Goal: Information Seeking & Learning: Learn about a topic

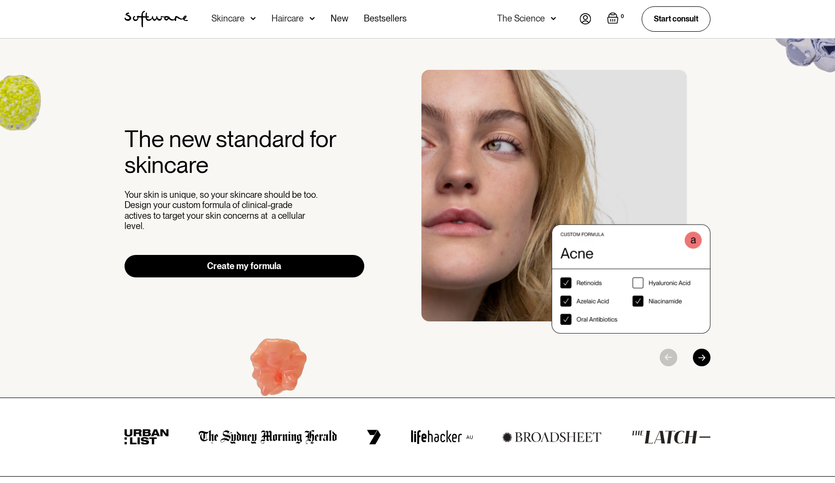
click at [313, 17] on img at bounding box center [312, 19] width 5 height 10
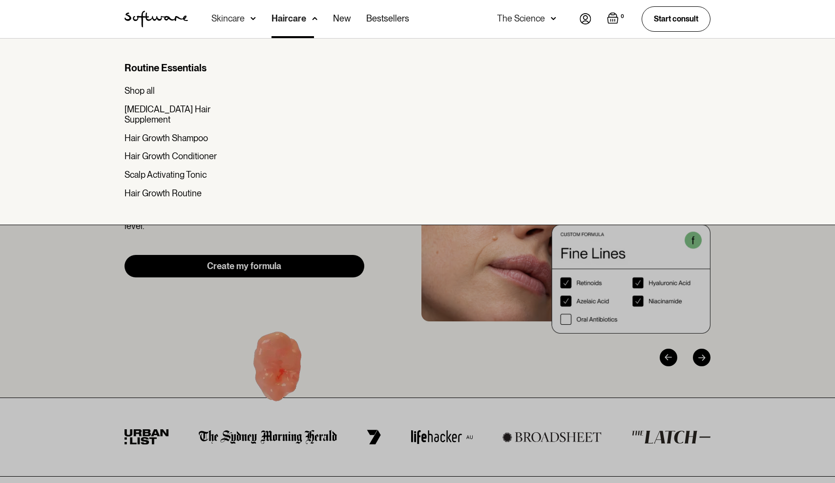
click at [254, 22] on img at bounding box center [253, 19] width 5 height 10
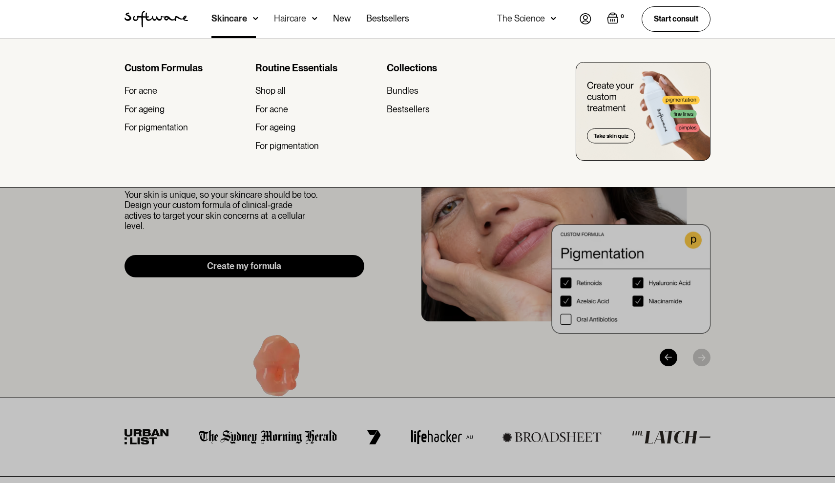
click at [580, 18] on img at bounding box center [586, 18] width 12 height 11
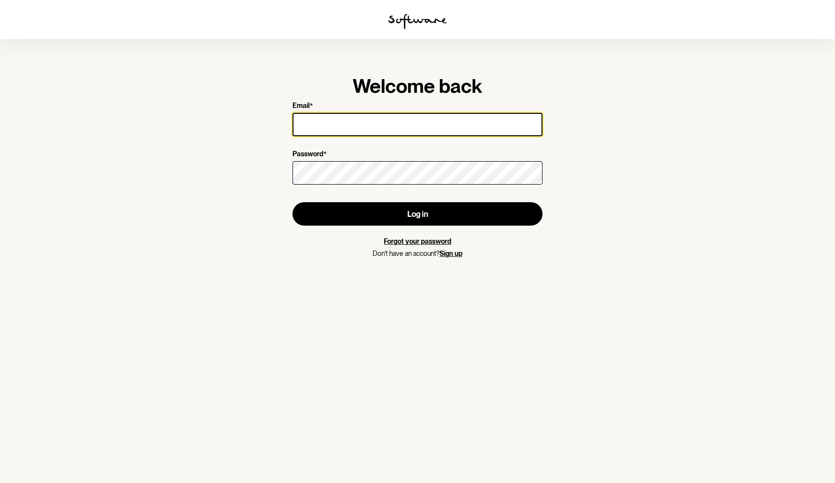
type input "emma.wishaw@gmail.com"
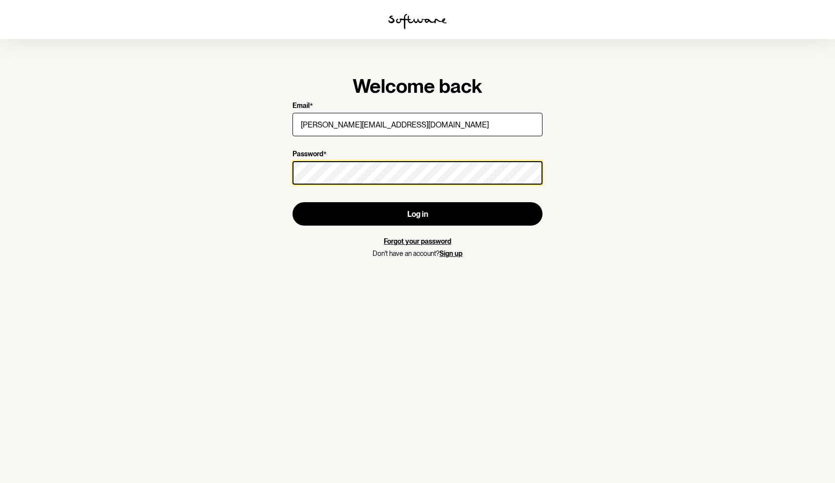
click at [418, 214] on button "Log in" at bounding box center [418, 213] width 250 height 23
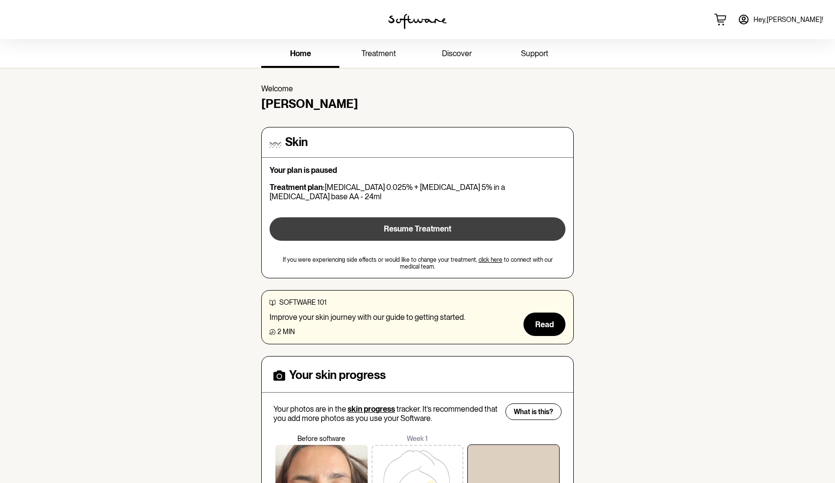
click at [455, 221] on button "Resume Treatment" at bounding box center [418, 228] width 296 height 23
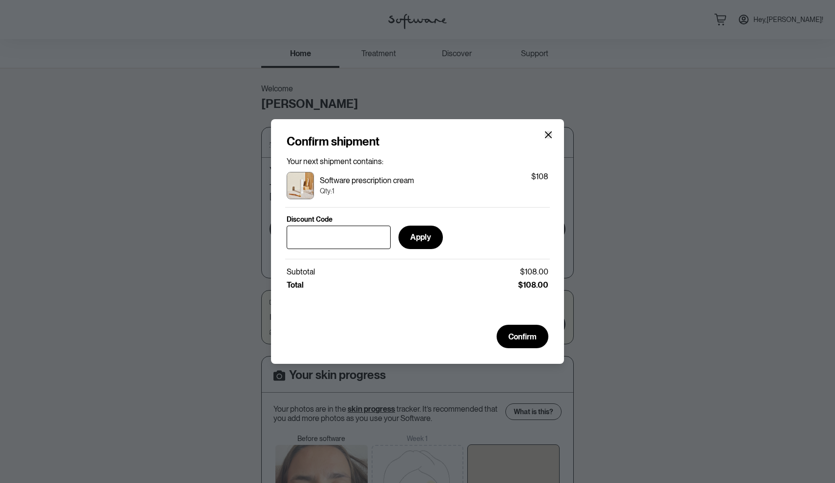
click at [549, 132] on icon "Close" at bounding box center [549, 135] width 8 height 8
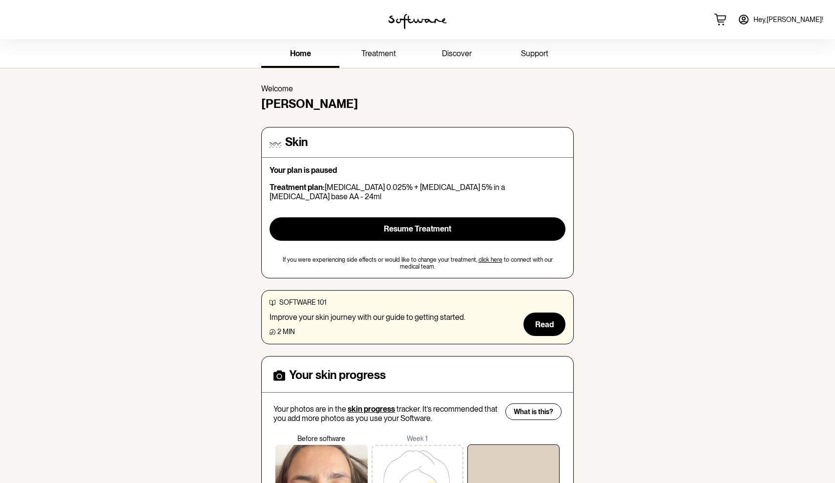
click at [375, 51] on span "treatment" at bounding box center [378, 53] width 35 height 9
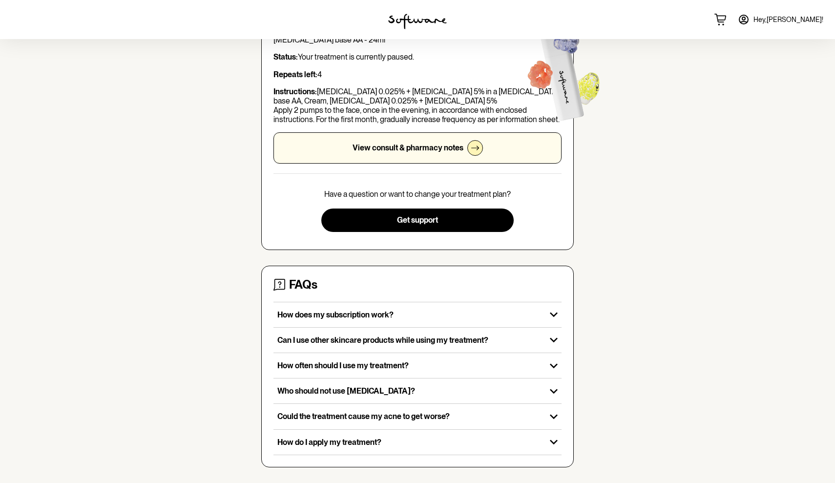
scroll to position [100, 0]
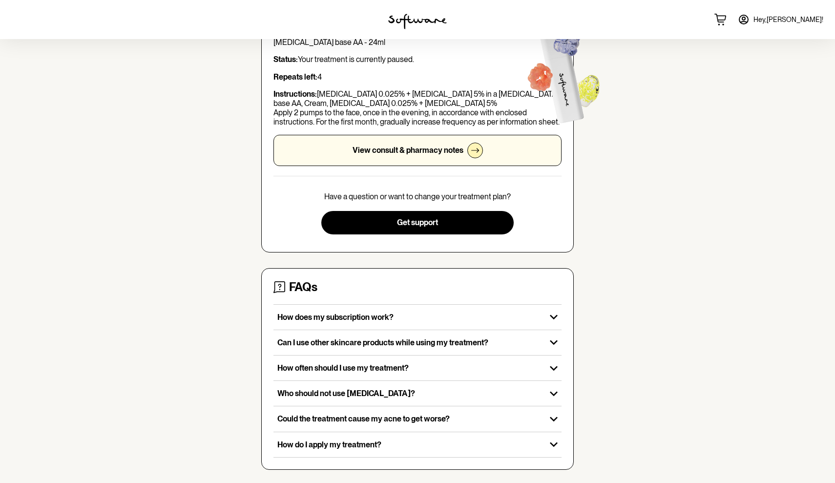
click at [469, 148] on div at bounding box center [475, 151] width 16 height 16
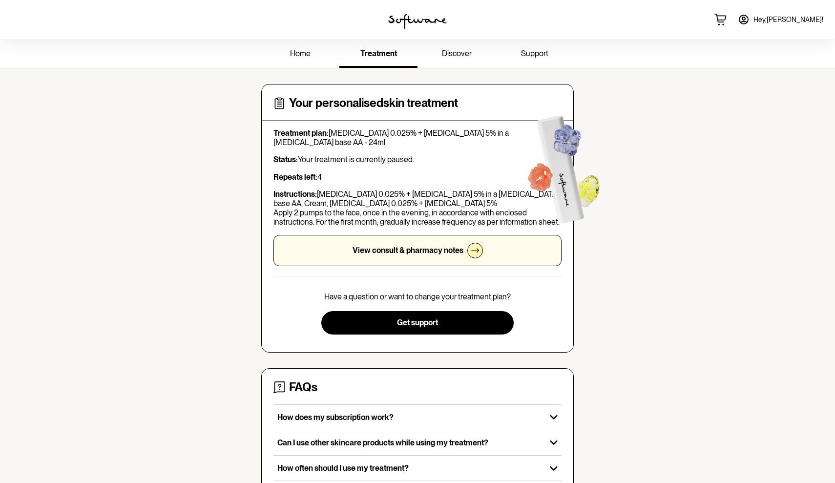
click at [303, 61] on link "home" at bounding box center [300, 54] width 78 height 27
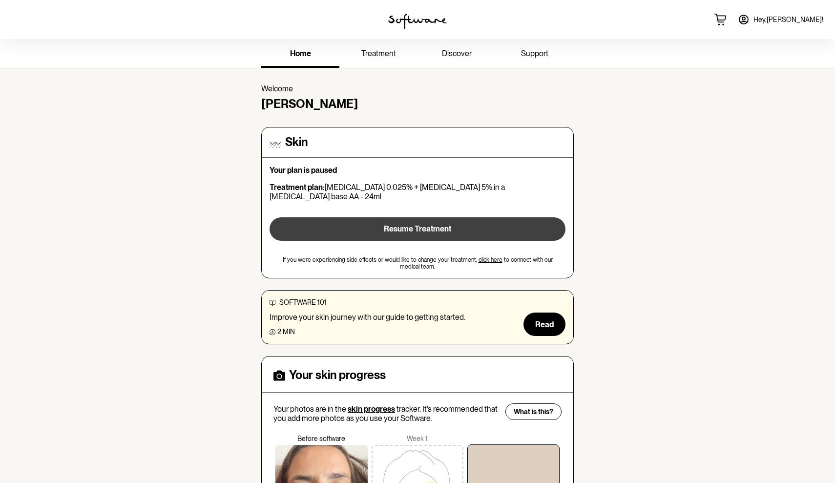
click at [424, 224] on span "Resume Treatment" at bounding box center [417, 228] width 67 height 9
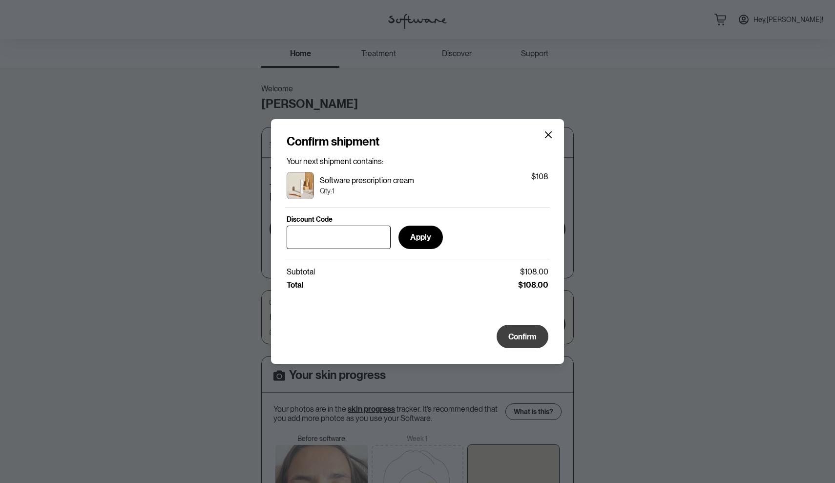
click at [521, 337] on span "Confirm" at bounding box center [522, 336] width 28 height 9
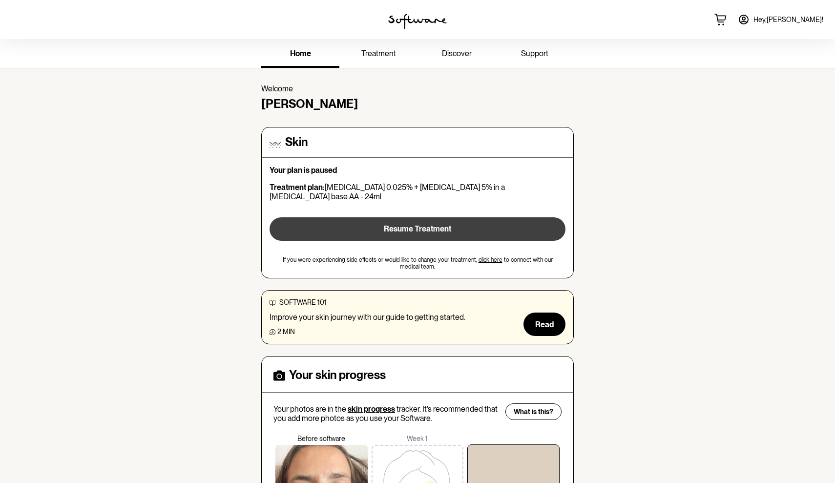
click at [441, 224] on span "Resume Treatment" at bounding box center [417, 228] width 67 height 9
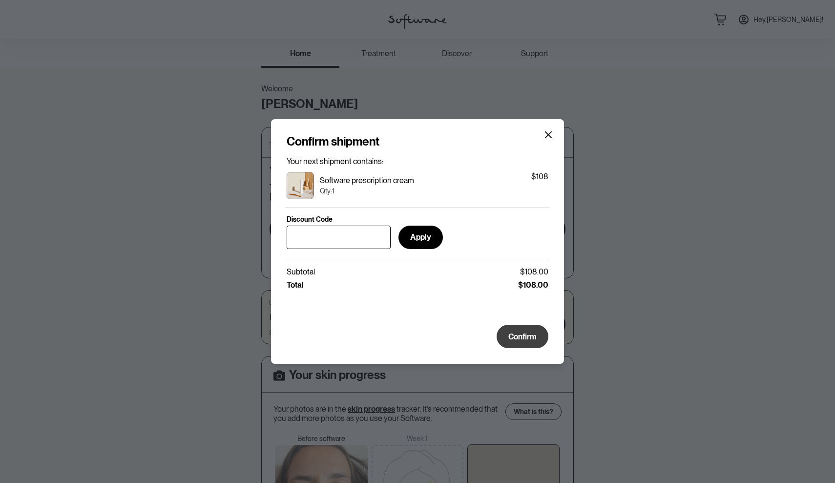
click at [518, 337] on span "Confirm" at bounding box center [522, 336] width 28 height 9
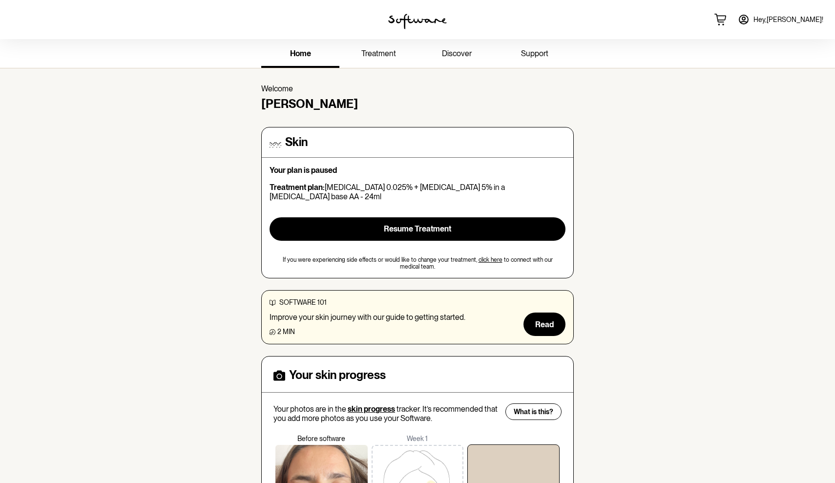
click at [531, 59] on link "support" at bounding box center [535, 54] width 78 height 27
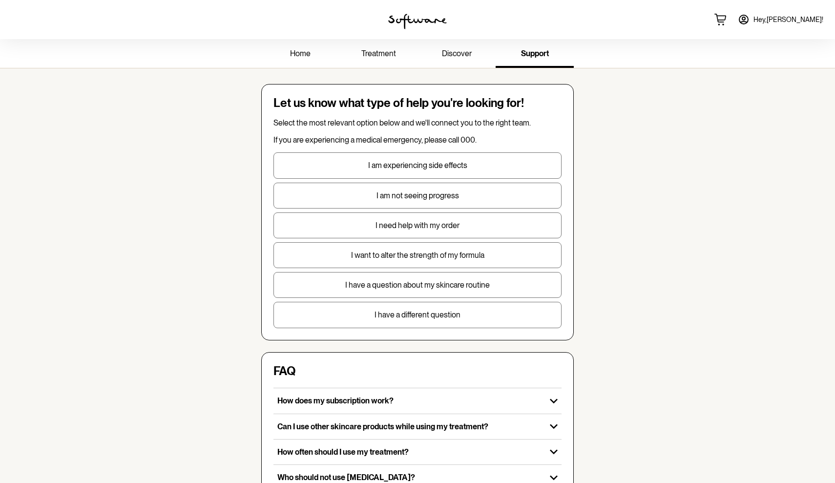
click at [444, 229] on p "I need help with my order" at bounding box center [417, 225] width 287 height 9
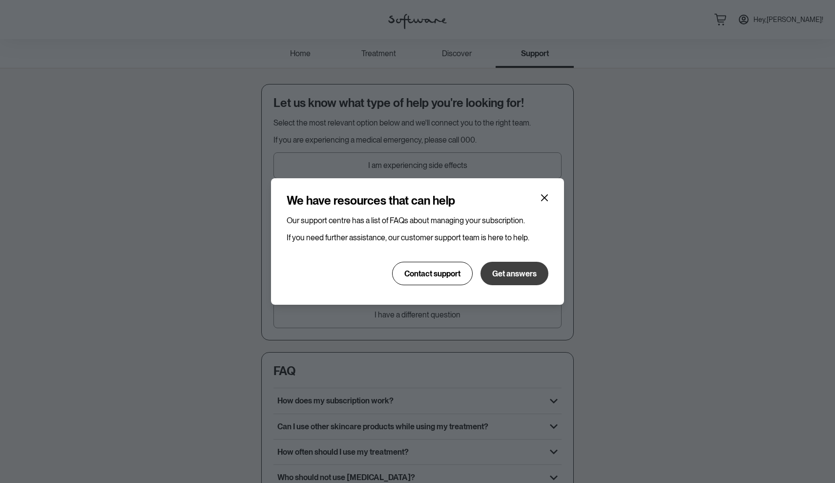
click at [511, 276] on span "Get answers" at bounding box center [514, 273] width 44 height 9
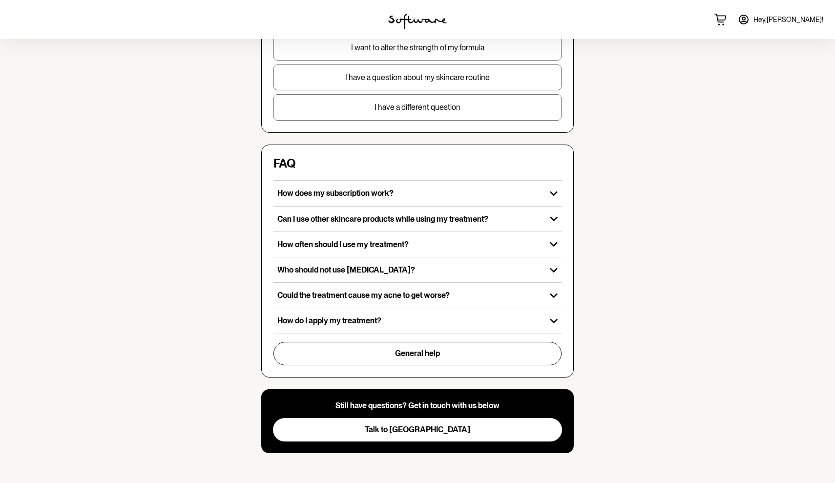
scroll to position [207, 0]
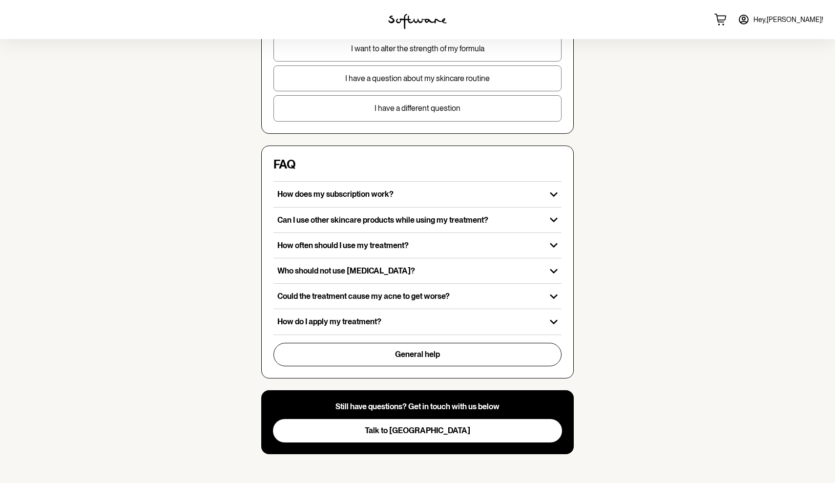
click at [398, 431] on button "Talk to us" at bounding box center [417, 430] width 289 height 23
click at [448, 275] on div "Who should not use Tretinoin?" at bounding box center [410, 270] width 273 height 25
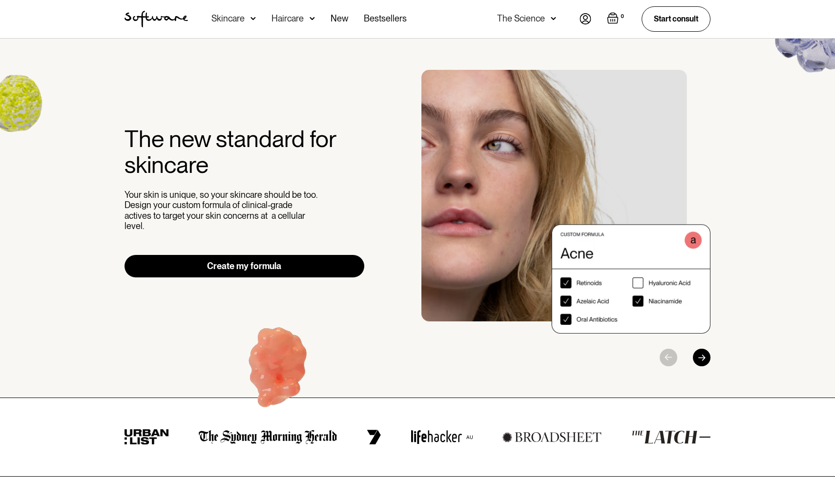
click at [257, 19] on div "Acne Ageing Pigmentation Everyday care Hair Loss Learn Skincare Custom Formulas…" at bounding box center [309, 19] width 195 height 38
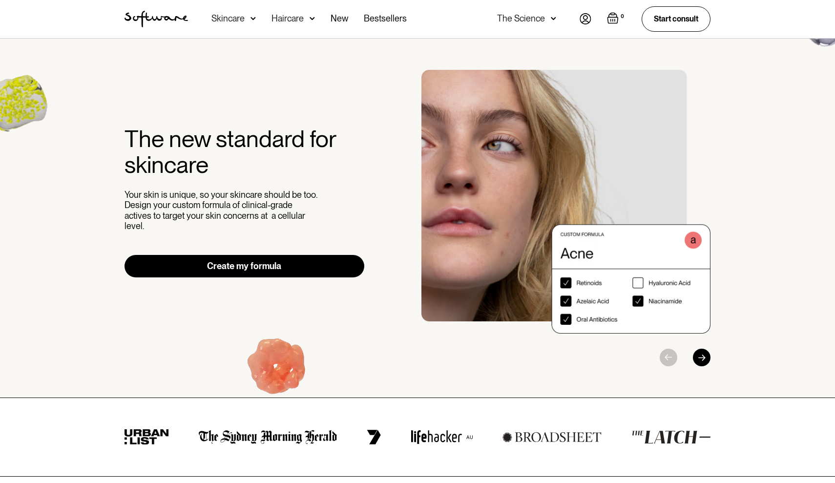
click at [250, 19] on div "Skincare" at bounding box center [234, 19] width 44 height 38
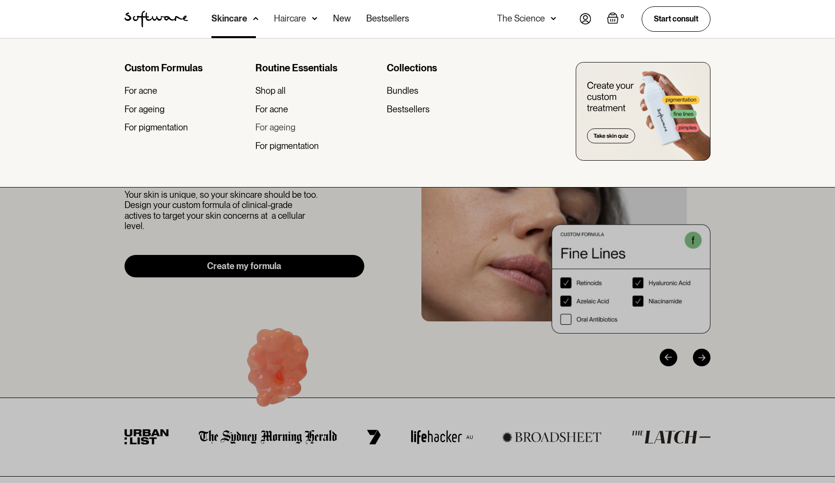
click at [275, 125] on div "For ageing" at bounding box center [275, 127] width 40 height 11
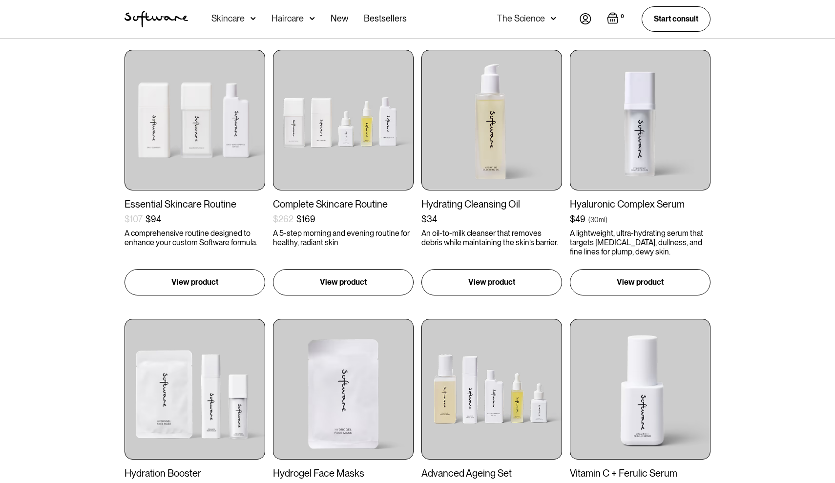
scroll to position [144, 0]
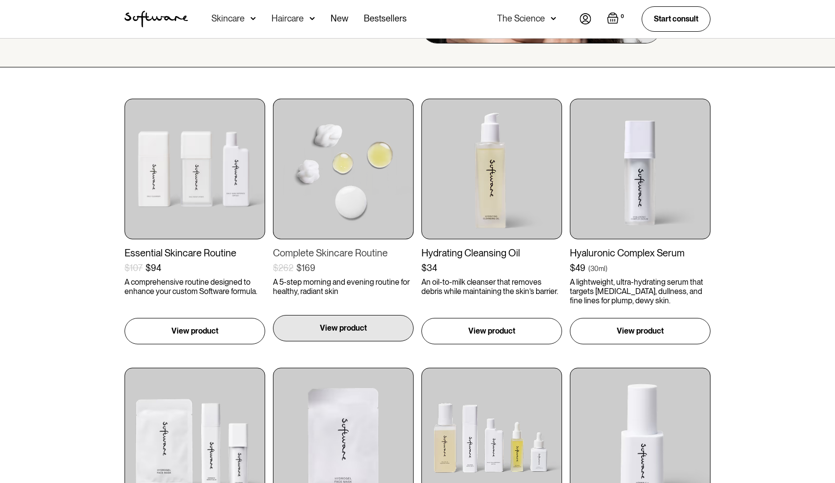
click at [307, 328] on div "View product" at bounding box center [343, 328] width 141 height 26
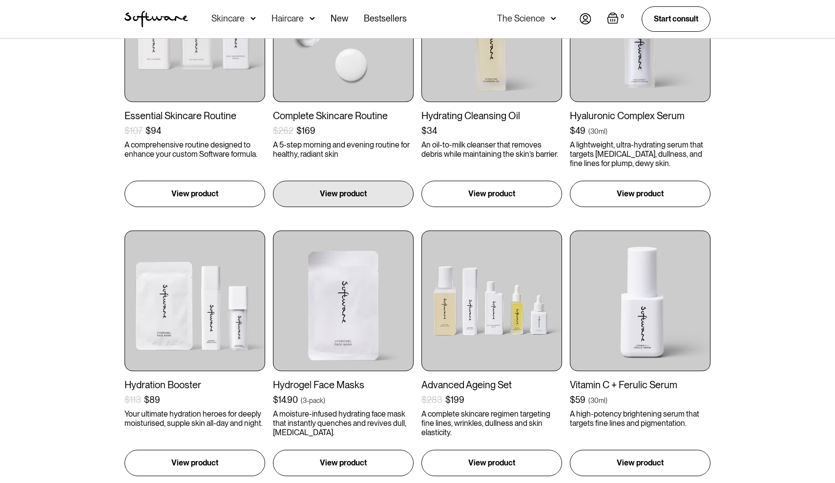
scroll to position [161, 0]
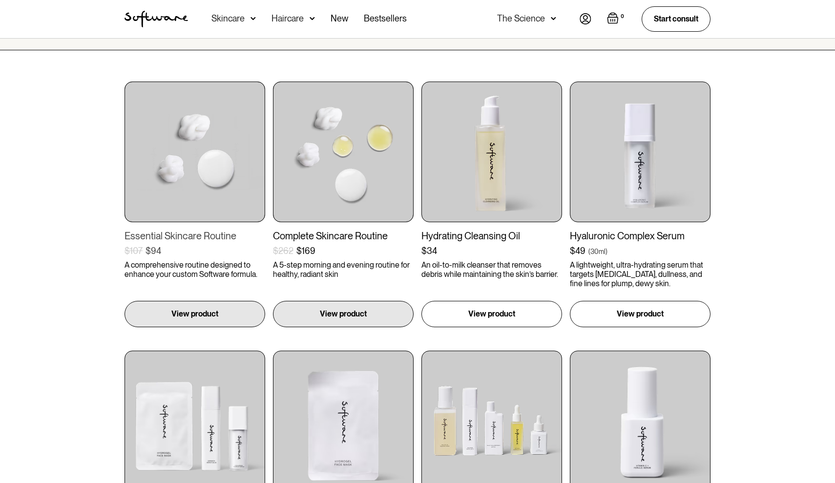
click at [205, 173] on img at bounding box center [195, 152] width 141 height 141
click at [231, 23] on div "Skincare" at bounding box center [234, 19] width 44 height 38
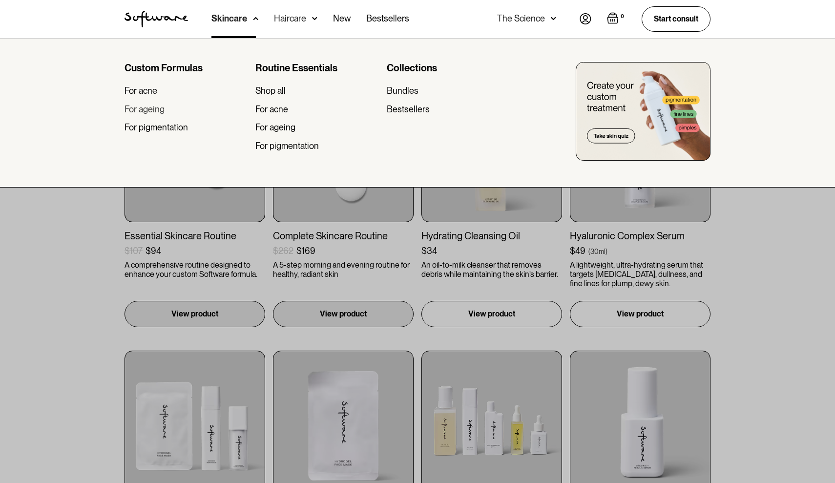
click at [158, 108] on div "For ageing" at bounding box center [145, 109] width 40 height 11
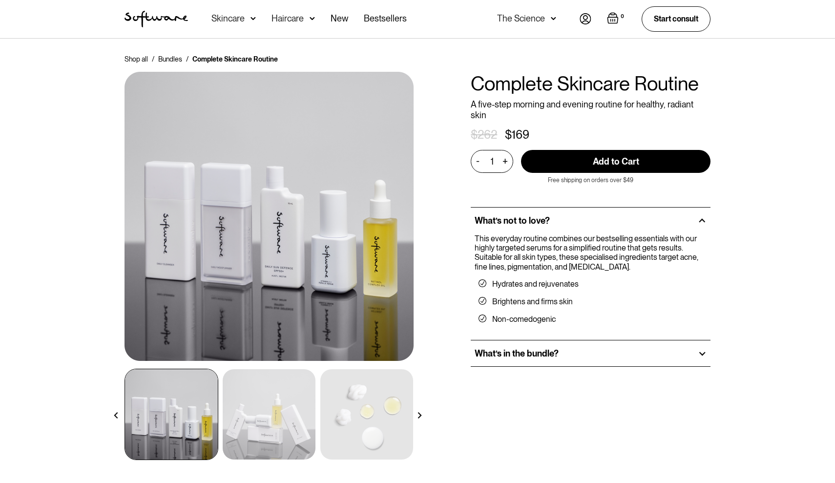
click at [663, 342] on div "What’s in the bundle?" at bounding box center [591, 353] width 240 height 26
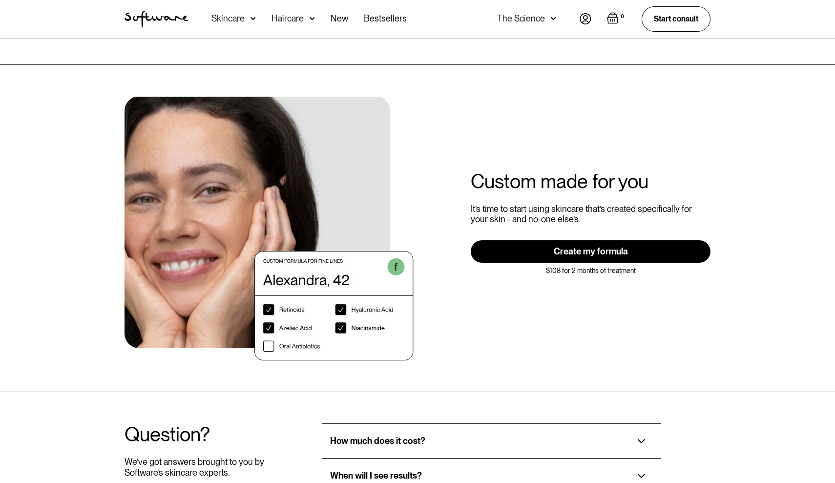
scroll to position [1663, 0]
